Goal: Information Seeking & Learning: Compare options

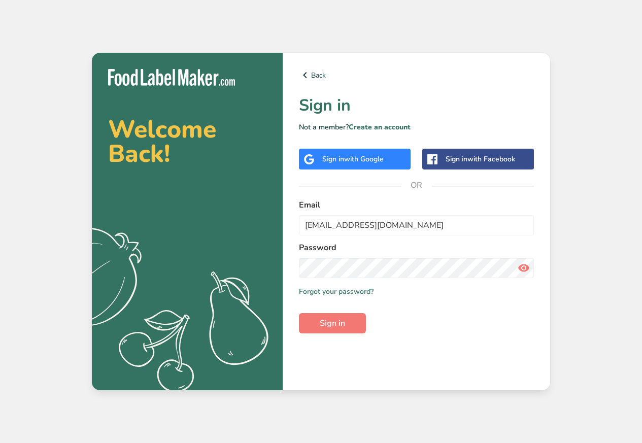
type input "[EMAIL_ADDRESS][DOMAIN_NAME]"
click at [325, 327] on span "Sign in" at bounding box center [332, 323] width 25 height 12
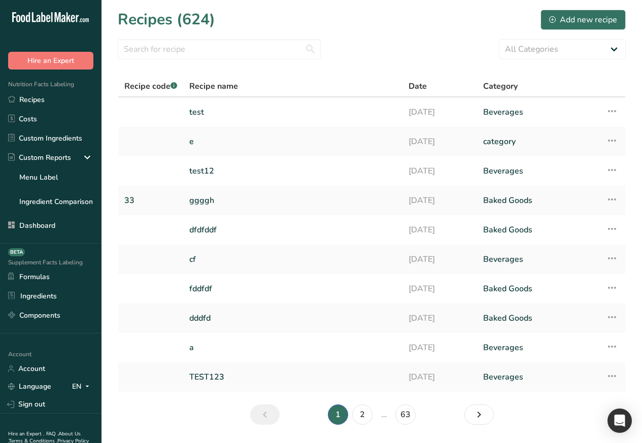
click at [44, 188] on li "Custom Reports Menu Label Ingredient Comparison" at bounding box center [51, 180] width 102 height 64
click at [50, 196] on link "Ingredient Comparison" at bounding box center [51, 201] width 102 height 20
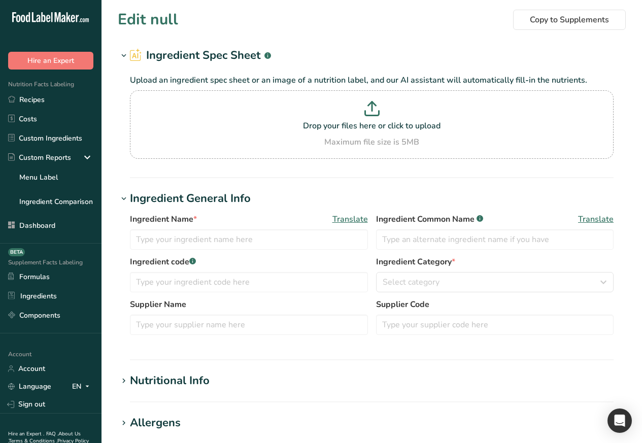
type input "Almond flour"
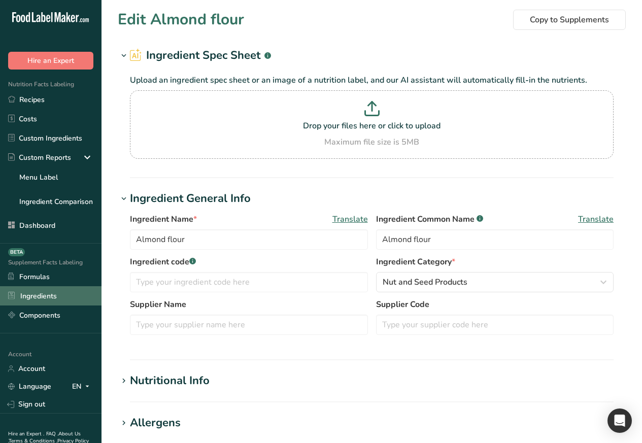
click at [39, 297] on link "Ingredients" at bounding box center [51, 295] width 102 height 19
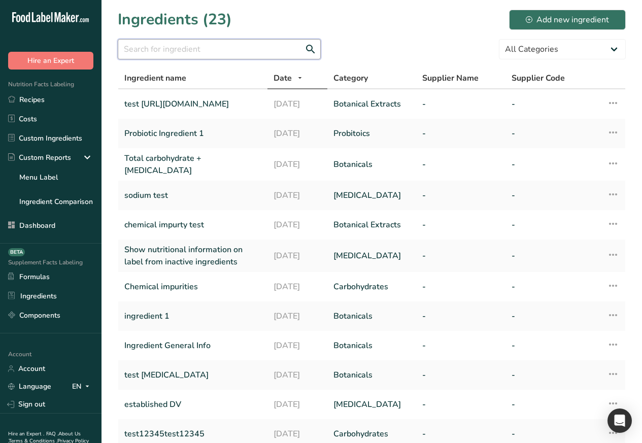
click at [173, 50] on input "text" at bounding box center [219, 49] width 203 height 20
paste input "almond flour"
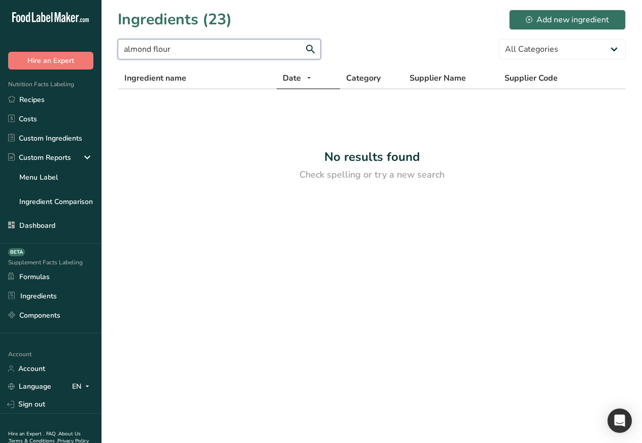
type input "almond flour"
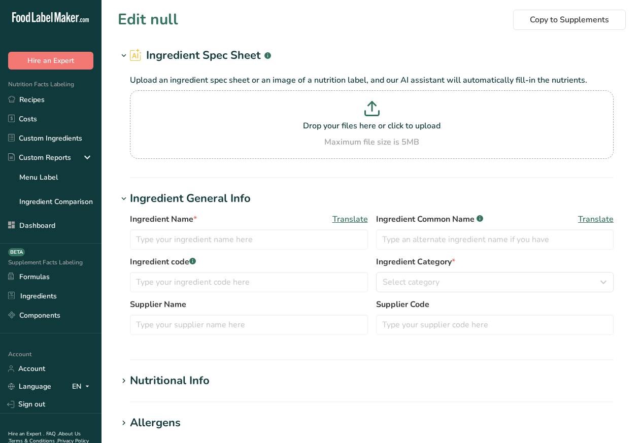
type input "Almond flour"
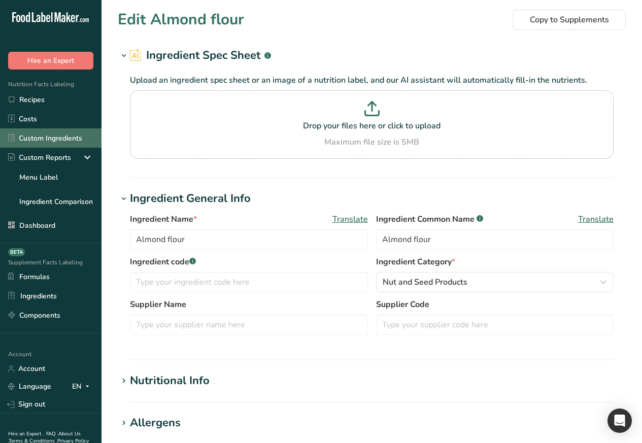
click at [56, 137] on link "Custom Ingredients" at bounding box center [51, 137] width 102 height 19
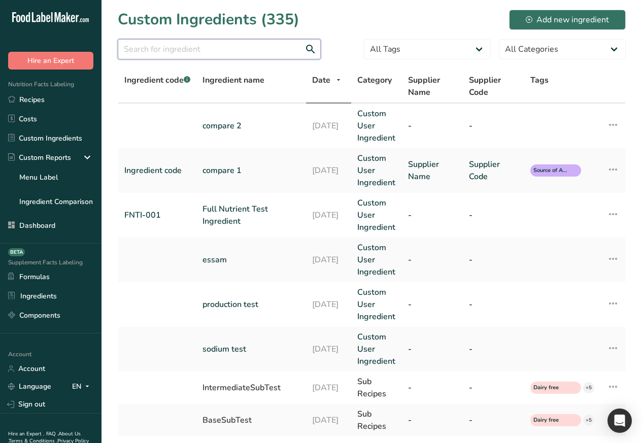
click at [161, 50] on input "text" at bounding box center [219, 49] width 203 height 20
paste input "almond flour"
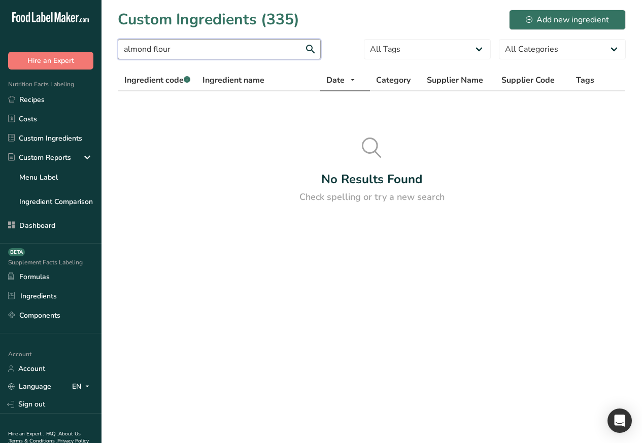
type input "almond flour"
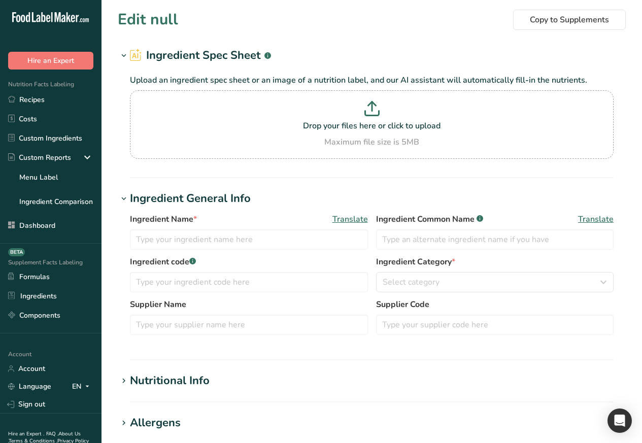
type input "Almond flour"
click at [122, 381] on icon at bounding box center [123, 381] width 9 height 14
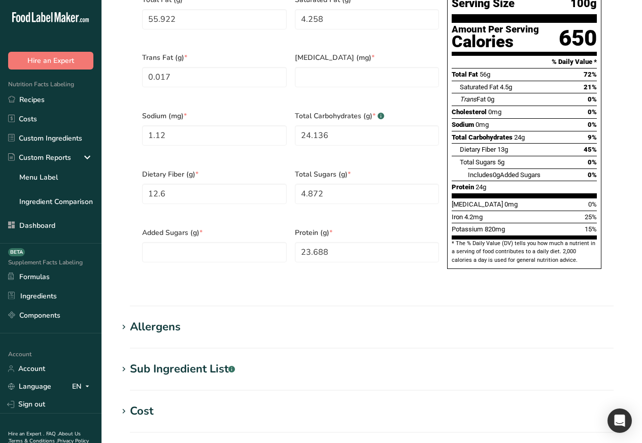
scroll to position [609, 0]
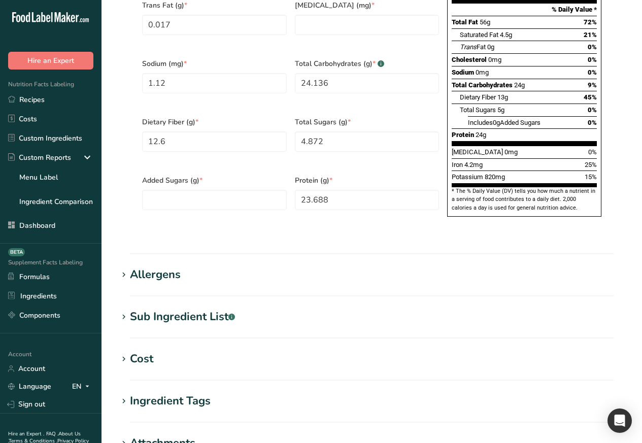
click at [136, 267] on div "Allergens" at bounding box center [155, 275] width 51 height 17
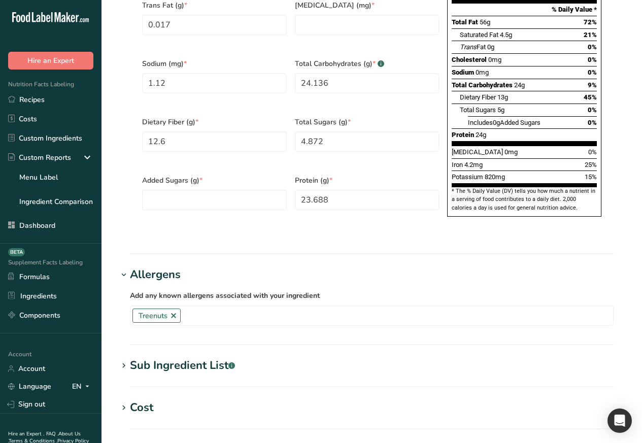
click at [136, 357] on div "Sub Ingredient List .a-a{fill:#347362;}.b-a{fill:#fff;}" at bounding box center [182, 365] width 105 height 17
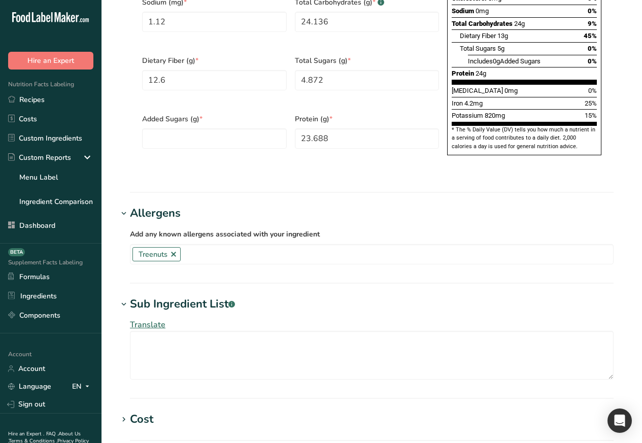
scroll to position [731, 0]
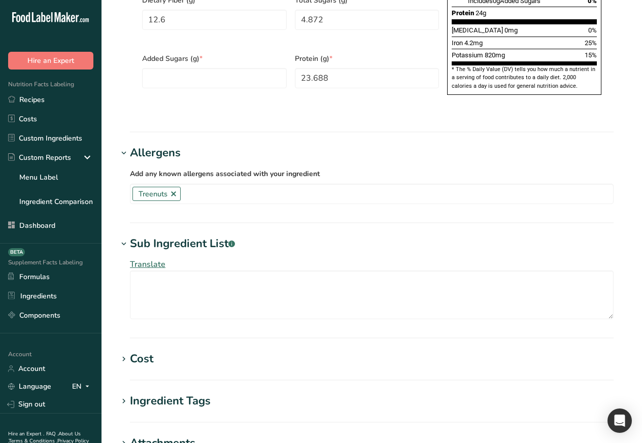
click at [136, 353] on section "Cost Price($) .a-a{fill:#347362;}.b-a{fill:#fff;} 99 Amount 8517.177 Unit Grams…" at bounding box center [372, 366] width 508 height 30
click at [122, 352] on icon at bounding box center [123, 359] width 9 height 14
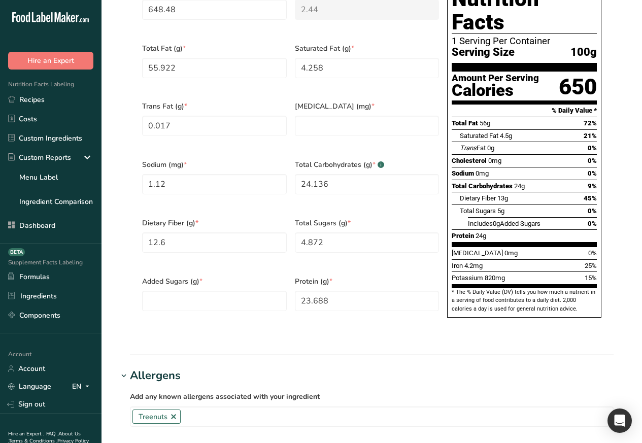
scroll to position [366, 0]
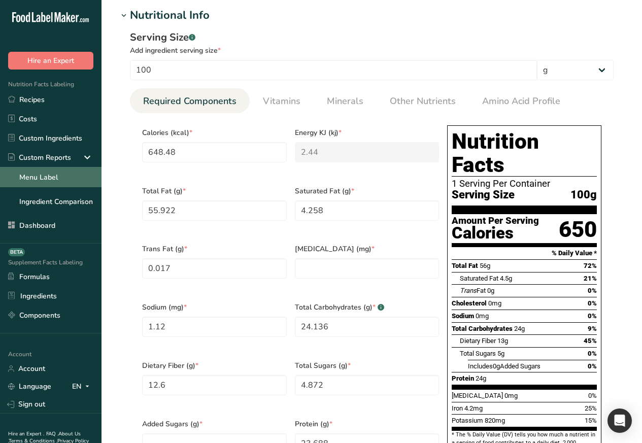
click at [43, 176] on link "Menu Label" at bounding box center [51, 177] width 102 height 20
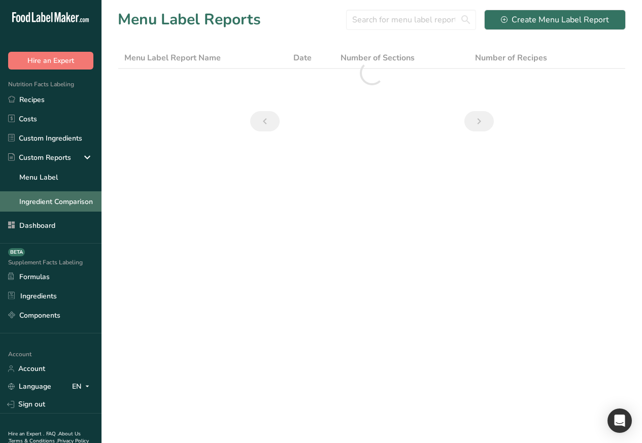
click at [51, 197] on link "Ingredient Comparison" at bounding box center [51, 201] width 102 height 20
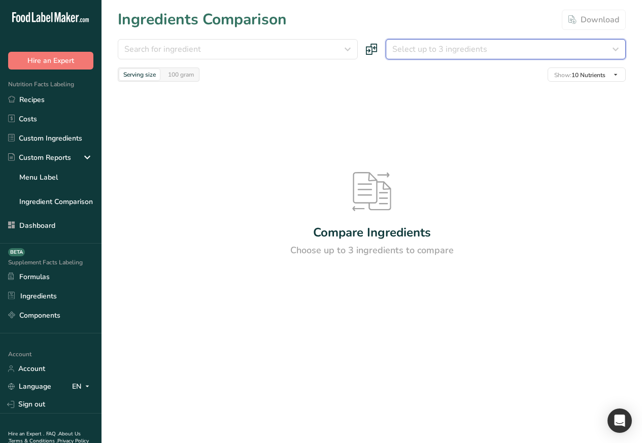
click at [453, 50] on span "Select up to 3 ingredients" at bounding box center [439, 49] width 95 height 12
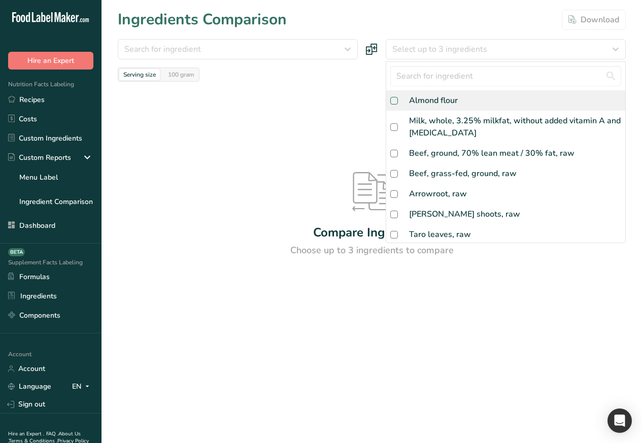
click at [394, 101] on span at bounding box center [394, 101] width 8 height 8
click at [394, 101] on input "checkbox" at bounding box center [393, 100] width 7 height 7
checkbox input "false"
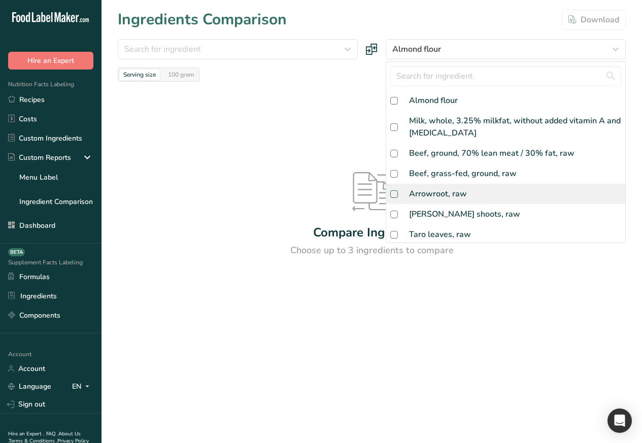
click at [392, 193] on span at bounding box center [394, 194] width 8 height 8
click at [392, 193] on input "checkbox" at bounding box center [393, 194] width 7 height 7
checkbox input "false"
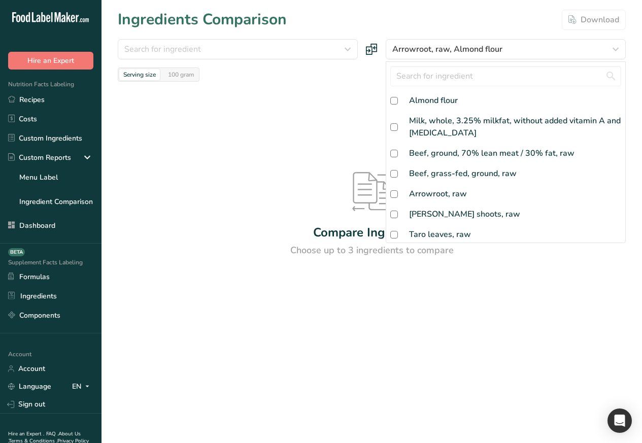
click at [619, 61] on div "Almond flour Milk, whole, 3.25% milkfat, without added vitamin A and [MEDICAL_D…" at bounding box center [506, 152] width 240 height 182
click at [610, 50] on icon "button" at bounding box center [616, 49] width 12 height 18
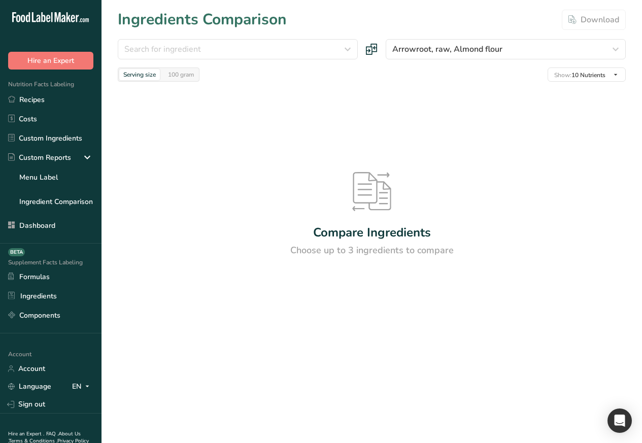
click at [367, 51] on icon at bounding box center [372, 50] width 12 height 12
click at [163, 50] on span "Search for ingredient" at bounding box center [162, 49] width 77 height 12
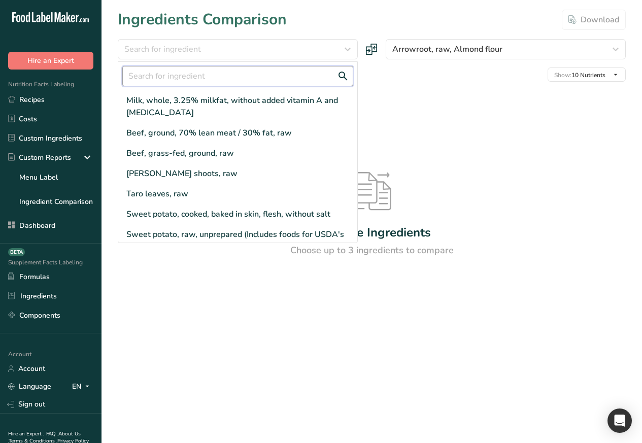
click at [178, 78] on input "text" at bounding box center [237, 76] width 231 height 20
paste input "almond flour"
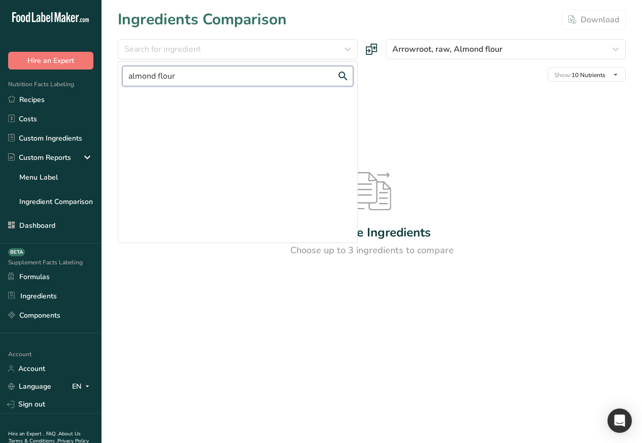
click at [341, 75] on input "almond flour" at bounding box center [237, 76] width 231 height 20
type input "almond flour"
click at [344, 50] on icon "button" at bounding box center [348, 49] width 12 height 18
click at [369, 214] on div "Compare Ingredients Choose up to 3 ingredients to compare" at bounding box center [372, 215] width 508 height 266
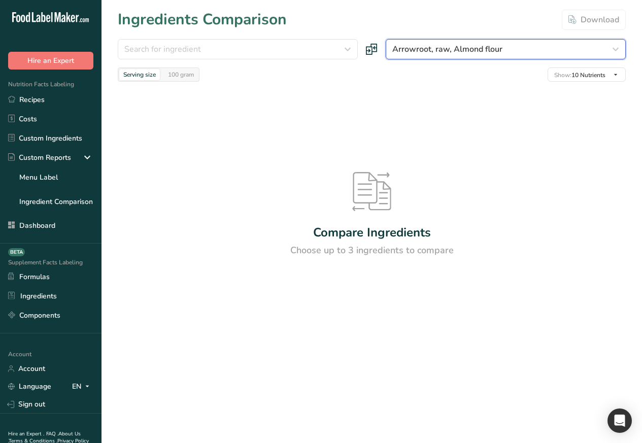
click at [612, 50] on icon "button" at bounding box center [616, 49] width 12 height 18
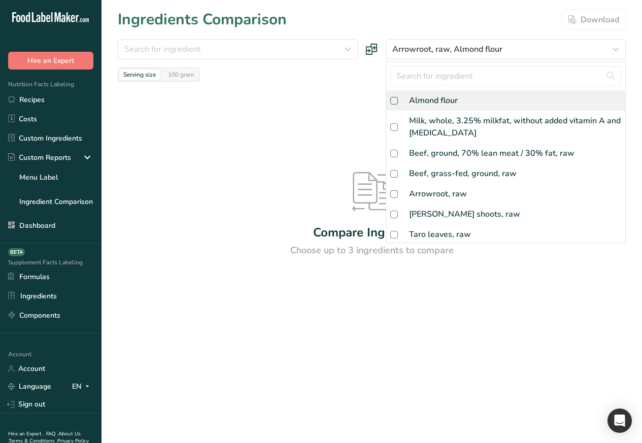
click at [392, 101] on span at bounding box center [394, 101] width 8 height 8
click at [392, 101] on input "checkbox" at bounding box center [393, 100] width 7 height 7
checkbox input "true"
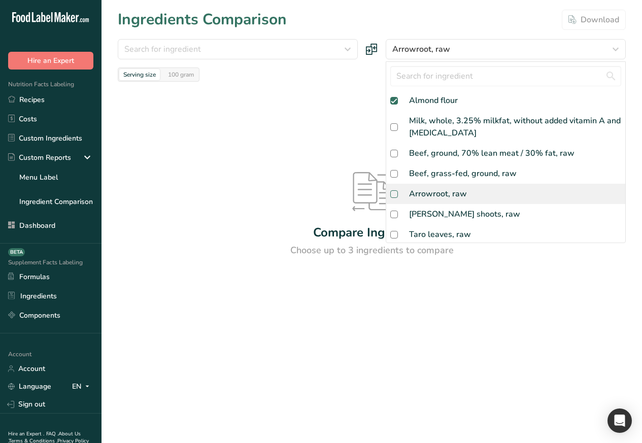
click at [392, 193] on span at bounding box center [394, 194] width 8 height 8
click at [392, 193] on input "checkbox" at bounding box center [393, 194] width 7 height 7
click at [392, 193] on span at bounding box center [394, 194] width 8 height 8
click at [392, 193] on input "checkbox" at bounding box center [393, 194] width 7 height 7
click at [392, 195] on span at bounding box center [394, 194] width 8 height 8
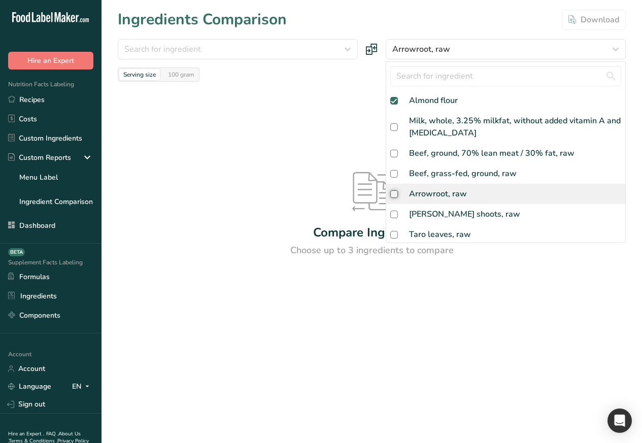
click at [392, 195] on input "checkbox" at bounding box center [393, 194] width 7 height 7
click at [392, 194] on span at bounding box center [394, 194] width 8 height 8
click at [392, 194] on input "checkbox" at bounding box center [393, 194] width 7 height 7
click at [392, 195] on span at bounding box center [394, 194] width 8 height 8
click at [392, 195] on input "checkbox" at bounding box center [393, 194] width 7 height 7
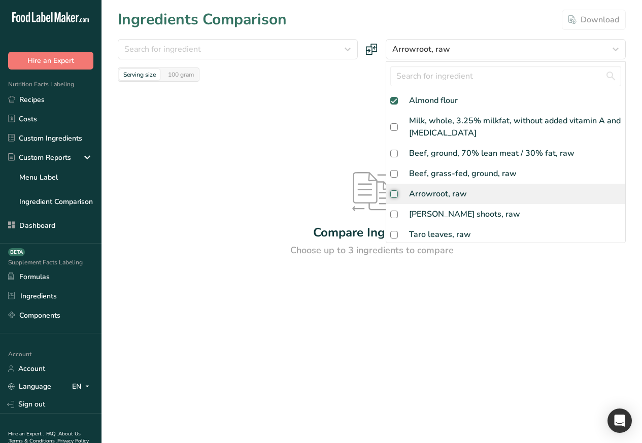
checkbox input "true"
click at [470, 193] on div "Arrowroot, raw" at bounding box center [505, 194] width 239 height 20
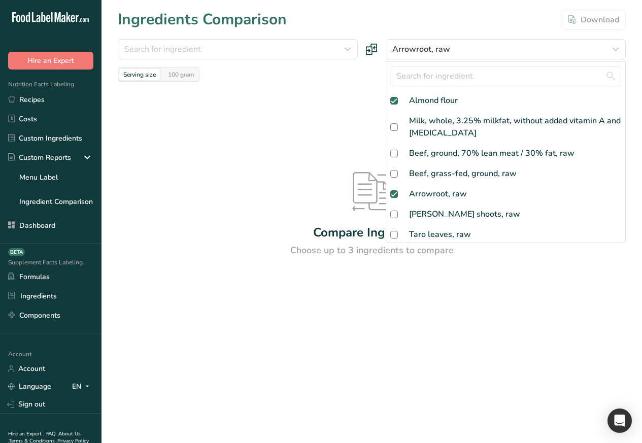
click at [629, 7] on section "Ingredients Comparison Download Search for ingredient almond flour Almond flour…" at bounding box center [372, 182] width 541 height 364
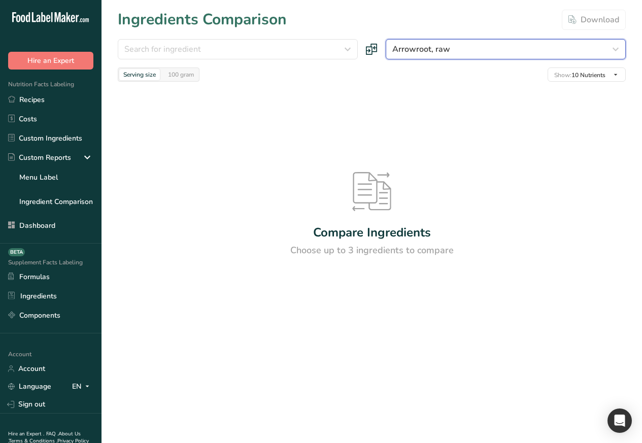
click at [615, 50] on icon "button" at bounding box center [616, 49] width 12 height 18
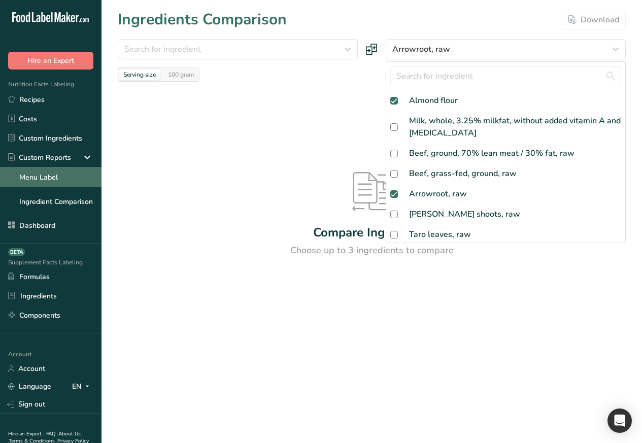
click at [93, 183] on link "Menu Label" at bounding box center [51, 177] width 102 height 20
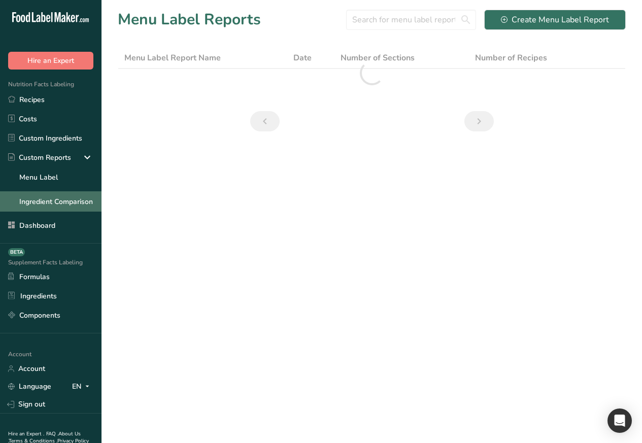
click at [60, 194] on link "Ingredient Comparison" at bounding box center [51, 201] width 102 height 20
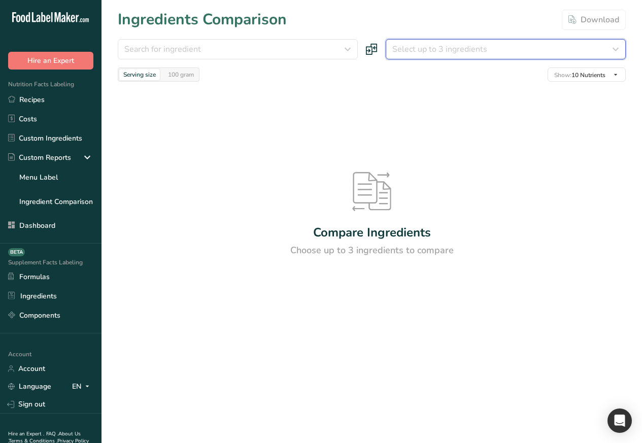
click at [463, 50] on span "Select up to 3 ingredients" at bounding box center [439, 49] width 95 height 12
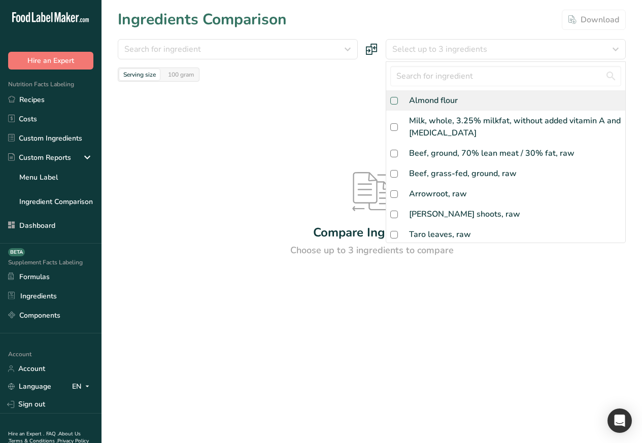
click at [392, 101] on span at bounding box center [394, 101] width 8 height 8
click at [392, 101] on input "checkbox" at bounding box center [393, 100] width 7 height 7
checkbox input "false"
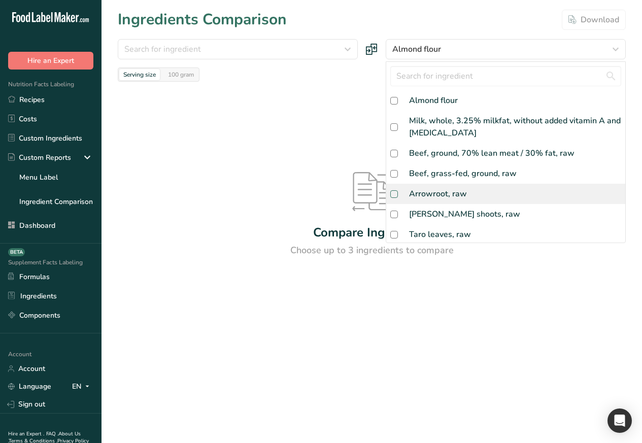
click at [392, 194] on span at bounding box center [394, 194] width 8 height 8
click at [392, 194] on input "checkbox" at bounding box center [393, 194] width 7 height 7
checkbox input "false"
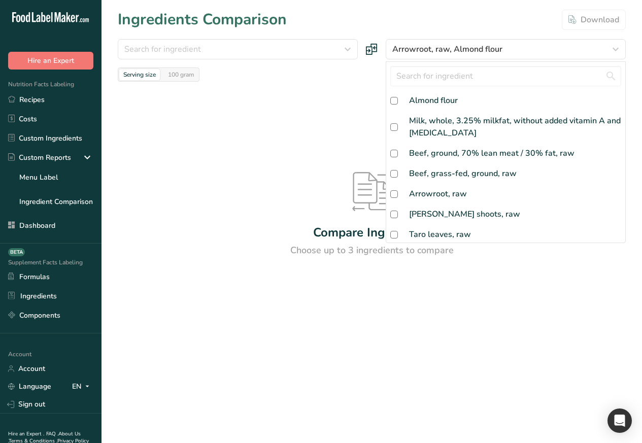
click at [628, 7] on section "Ingredients Comparison Download Search for ingredient Milk, whole, 3.25% milkfa…" at bounding box center [372, 182] width 541 height 364
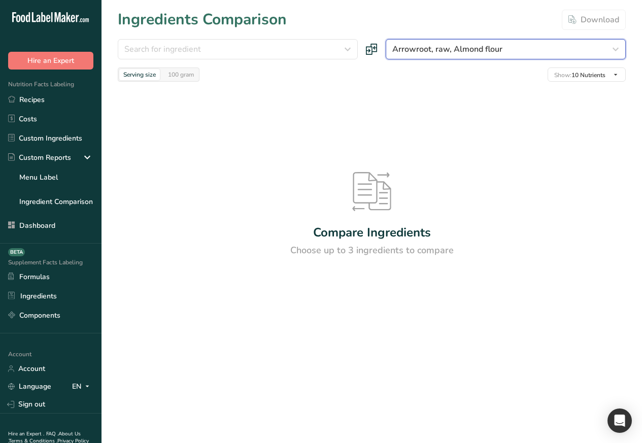
click at [613, 50] on icon "button" at bounding box center [616, 49] width 12 height 18
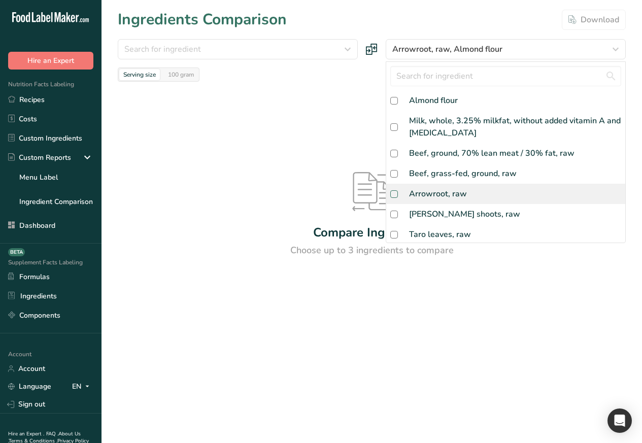
click at [392, 101] on span at bounding box center [394, 101] width 8 height 8
click at [392, 101] on input "checkbox" at bounding box center [393, 100] width 7 height 7
checkbox input "true"
click at [392, 193] on span at bounding box center [394, 194] width 8 height 8
click at [392, 193] on input "checkbox" at bounding box center [393, 194] width 7 height 7
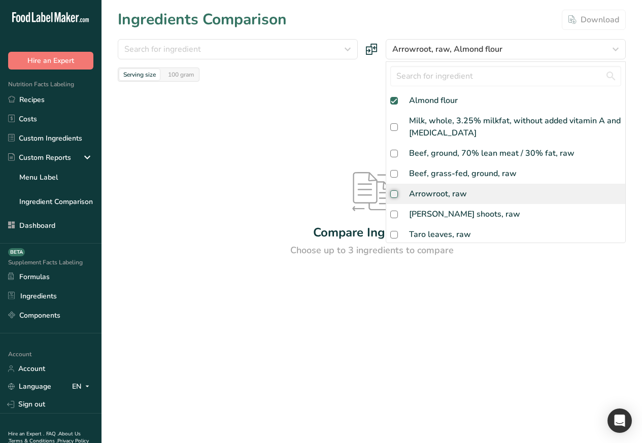
checkbox input "true"
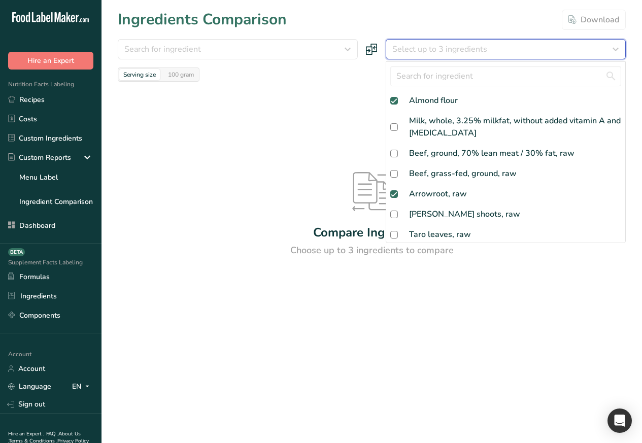
click at [615, 49] on icon "button" at bounding box center [616, 49] width 12 height 18
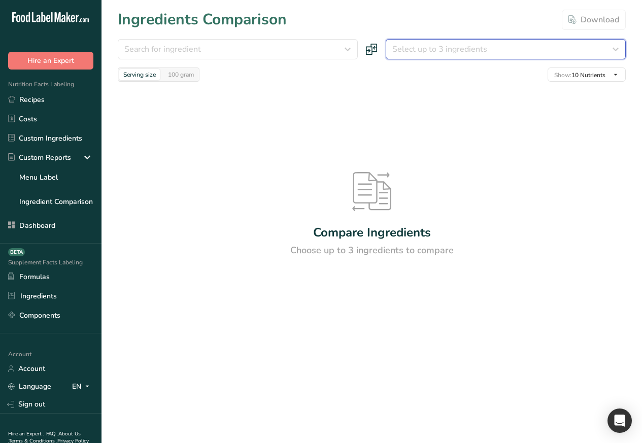
click at [613, 50] on icon "button" at bounding box center [616, 49] width 12 height 18
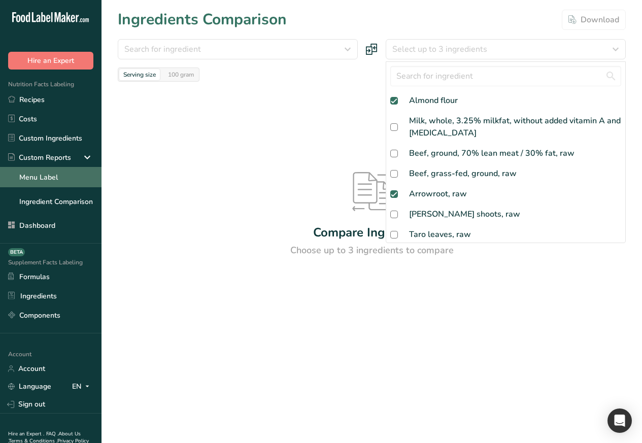
click at [83, 183] on link "Menu Label" at bounding box center [51, 177] width 102 height 20
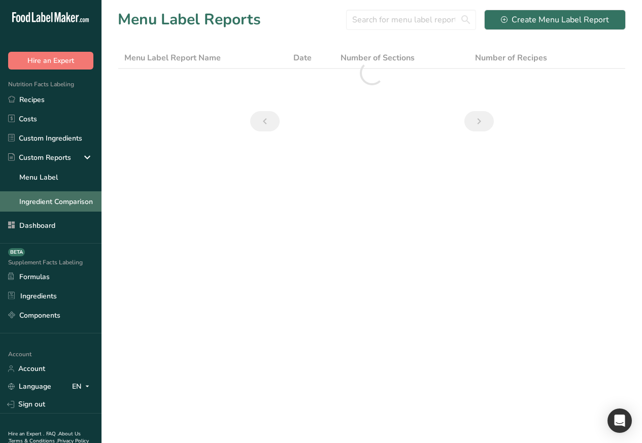
click at [57, 193] on link "Ingredient Comparison" at bounding box center [51, 201] width 102 height 20
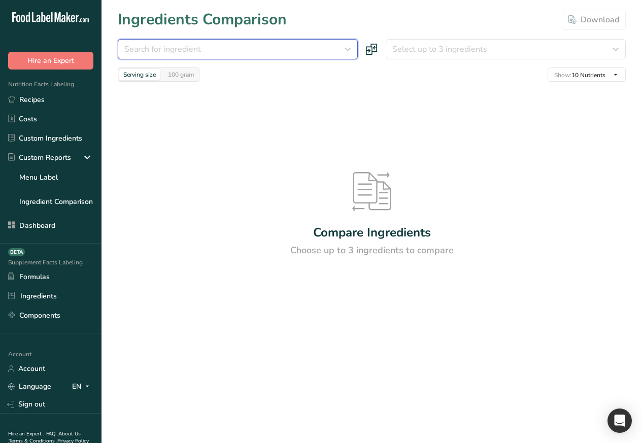
click at [155, 48] on span "Search for ingredient" at bounding box center [162, 49] width 77 height 12
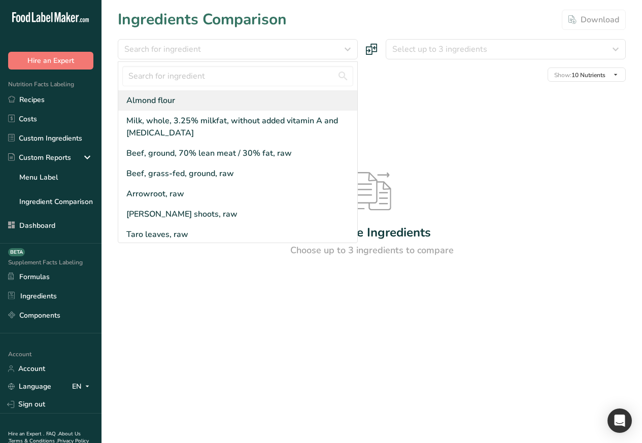
click at [155, 102] on div "Almond flour" at bounding box center [150, 100] width 49 height 12
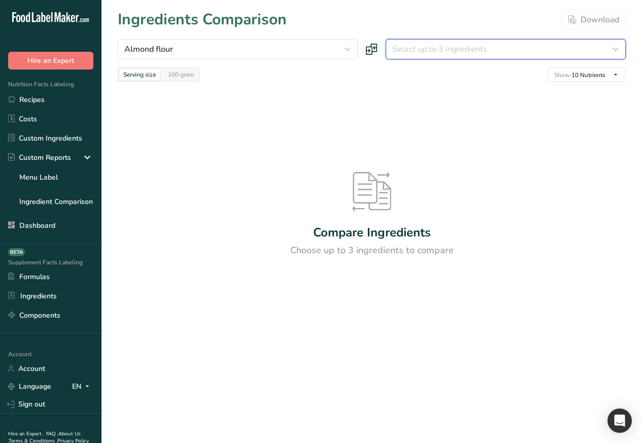
click at [441, 49] on span "Select up to 3 ingredients" at bounding box center [439, 49] width 95 height 12
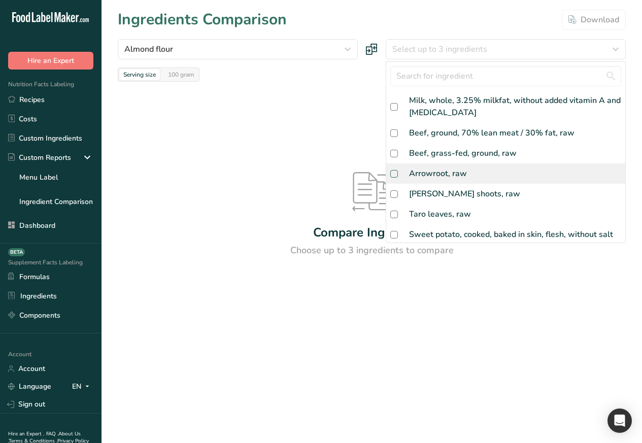
click at [392, 172] on span at bounding box center [394, 174] width 8 height 8
click at [392, 172] on input "checkbox" at bounding box center [393, 174] width 7 height 7
checkbox input "false"
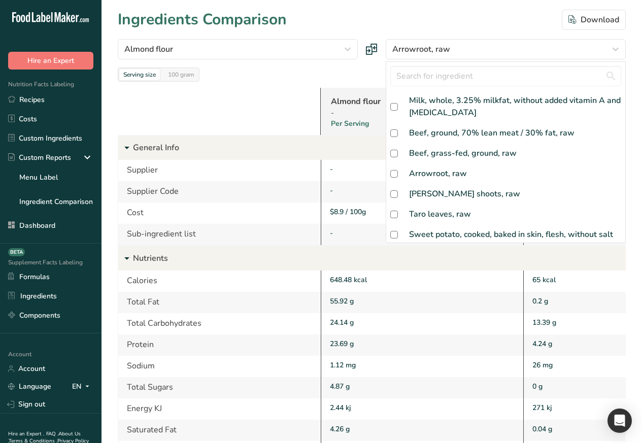
click at [627, 7] on section "Ingredients Comparison Download Almond flour Almond flour Milk, whole, 3.25% mi…" at bounding box center [372, 321] width 541 height 642
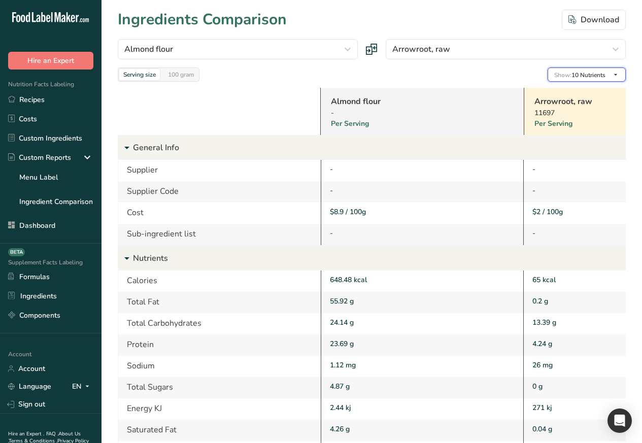
click at [580, 76] on span "Show: 10 Nutrients" at bounding box center [579, 75] width 51 height 8
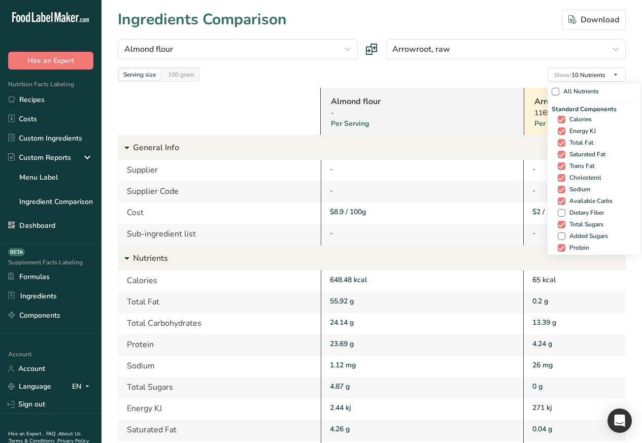
click at [552, 215] on div "Standard Components Calories Energy KJ Total Fat Saturated Fat Trans Fat Choles…" at bounding box center [594, 179] width 84 height 149
click at [635, 76] on section "Ingredients Comparison Download Almond flour Almond flour Milk, whole, 3.25% mi…" at bounding box center [372, 321] width 541 height 642
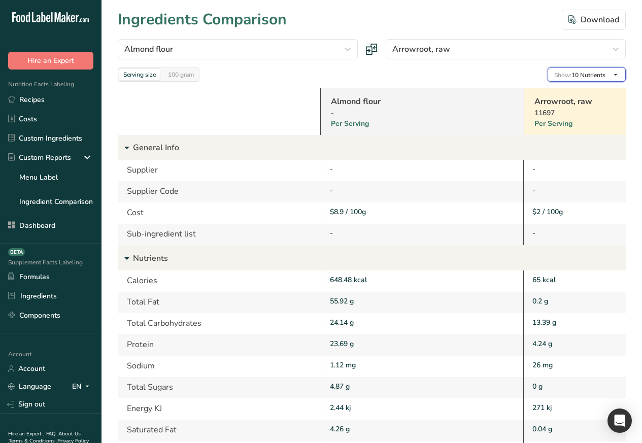
click at [577, 75] on span "Show: 10 Nutrients" at bounding box center [579, 75] width 51 height 8
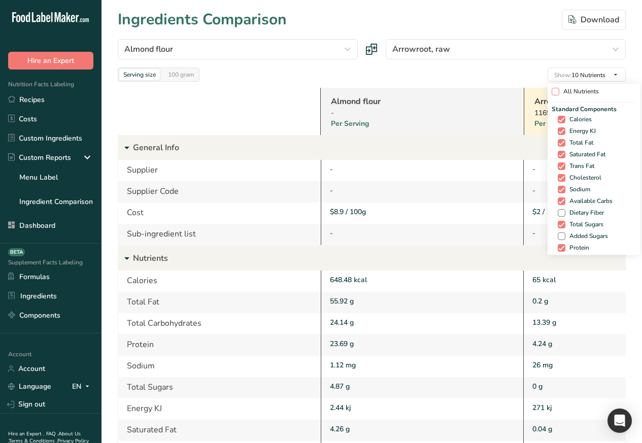
click at [552, 91] on span at bounding box center [556, 92] width 8 height 8
click at [552, 91] on input "All Nutrients" at bounding box center [555, 91] width 7 height 7
checkbox input "true"
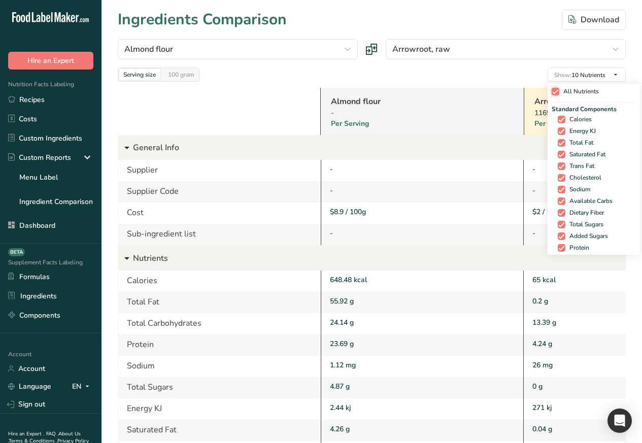
checkbox input "true"
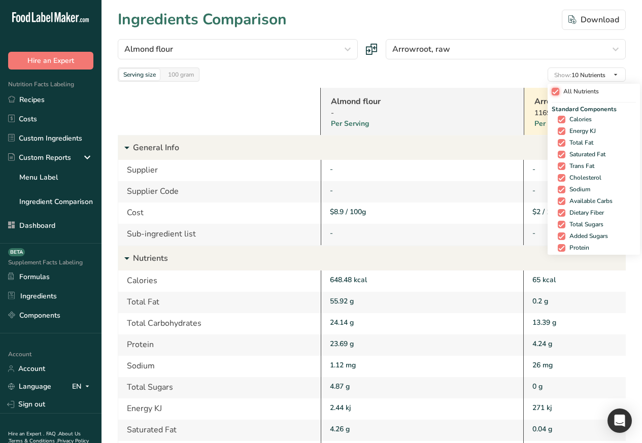
checkbox input "true"
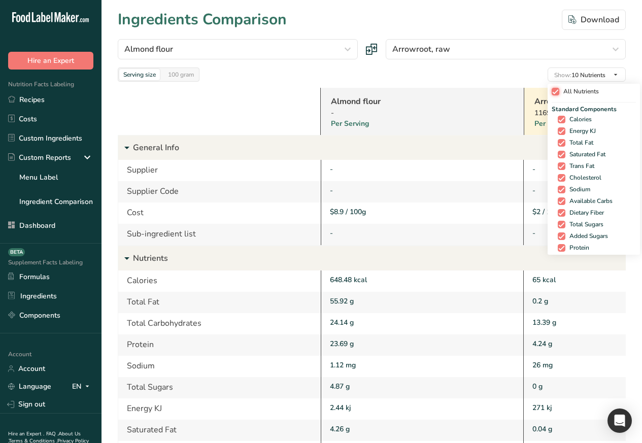
checkbox input "true"
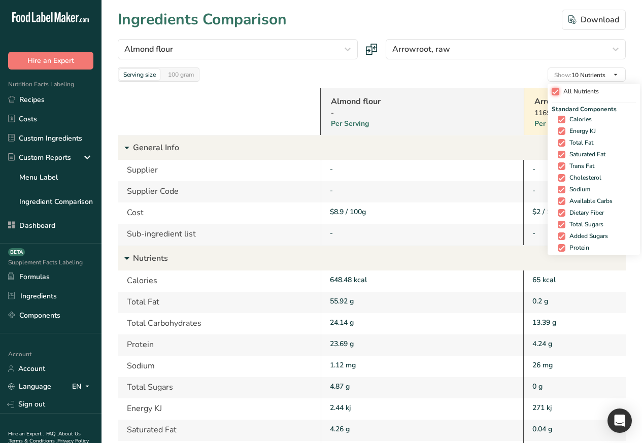
checkbox input "true"
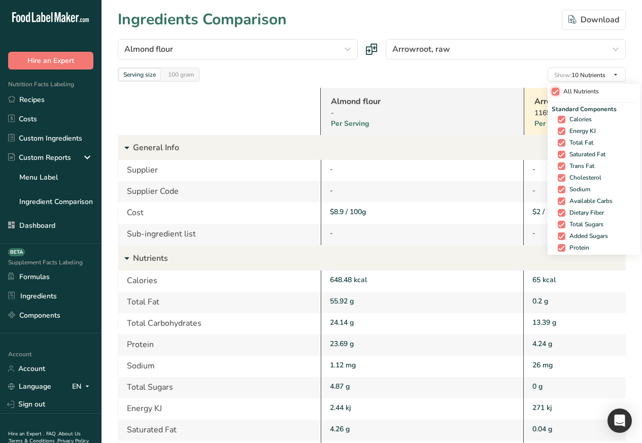
checkbox input "true"
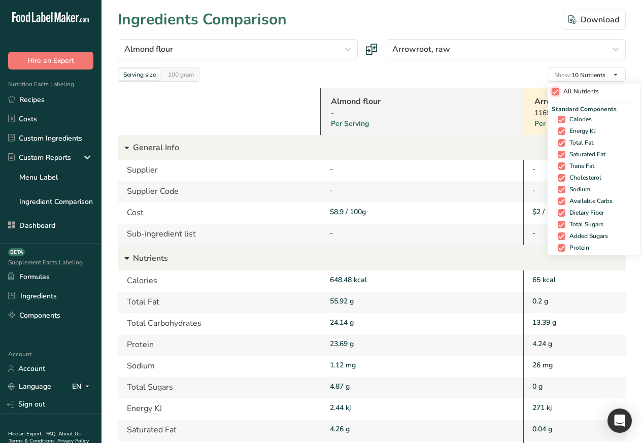
checkbox input "true"
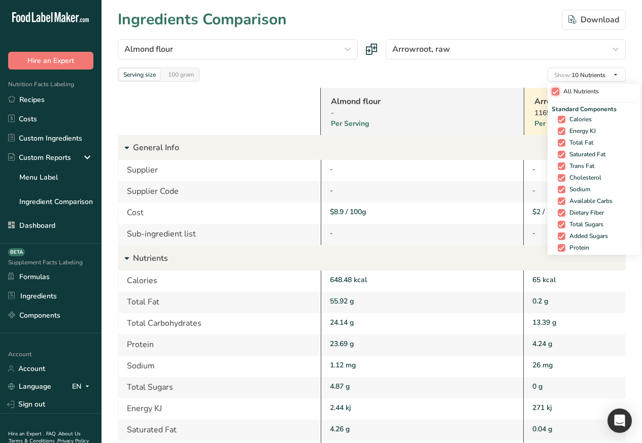
checkbox input "true"
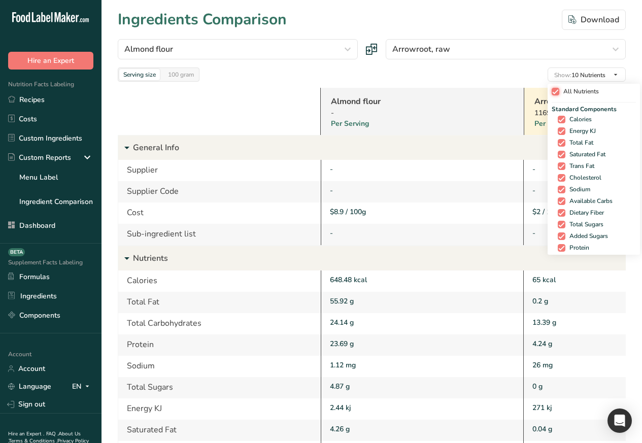
checkbox input "true"
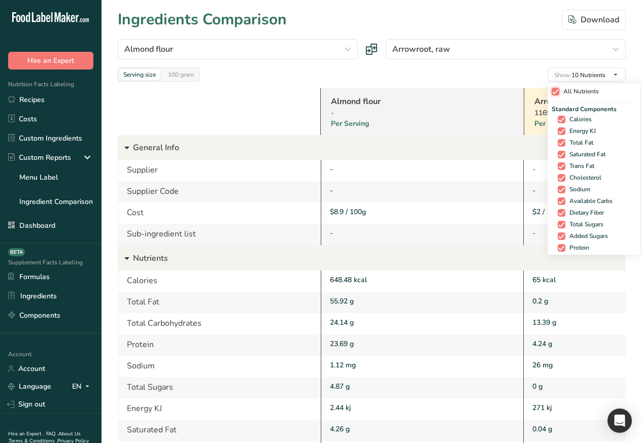
checkbox input "true"
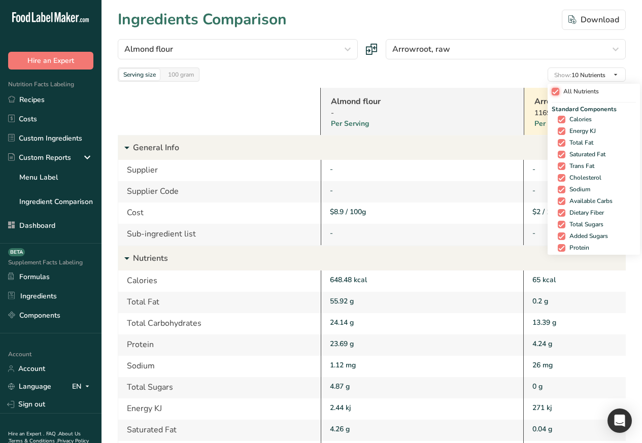
checkbox input "true"
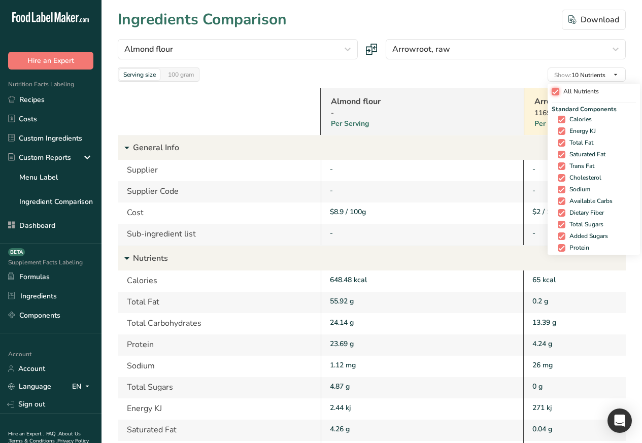
checkbox input "true"
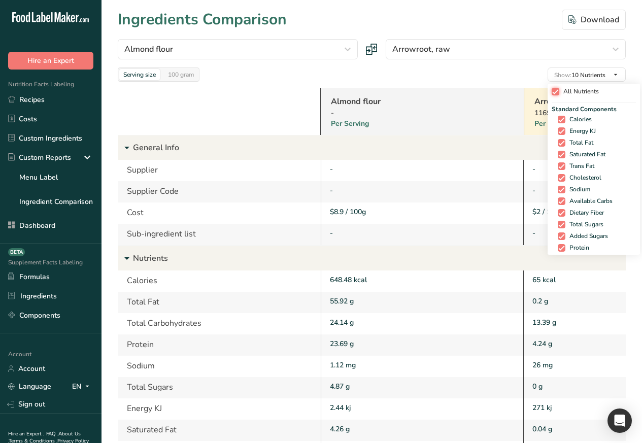
checkbox input "true"
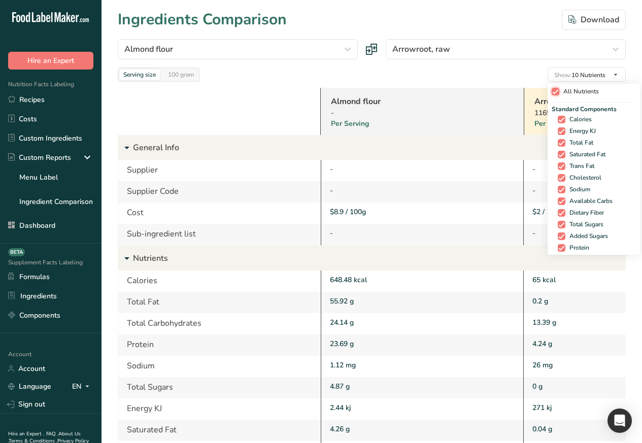
checkbox input "true"
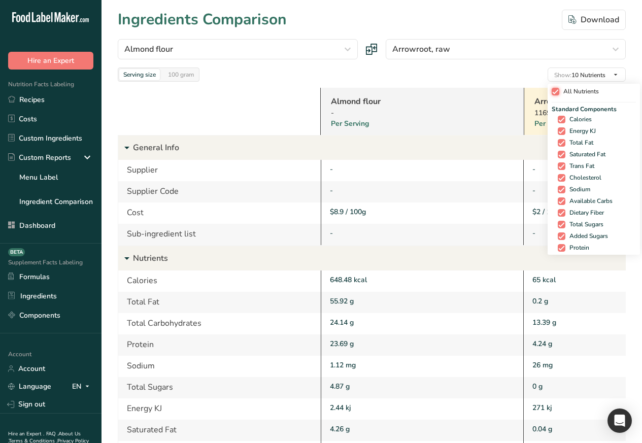
checkbox input "true"
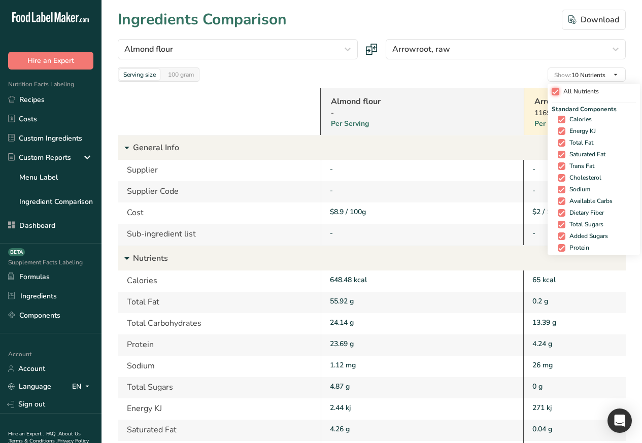
checkbox input "true"
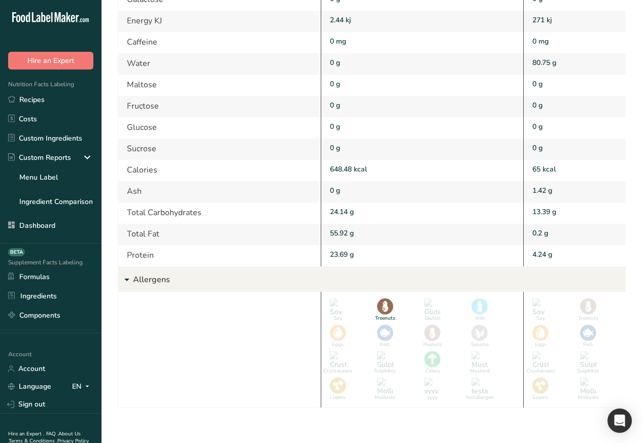
scroll to position [4326, 0]
